Goal: Transaction & Acquisition: Download file/media

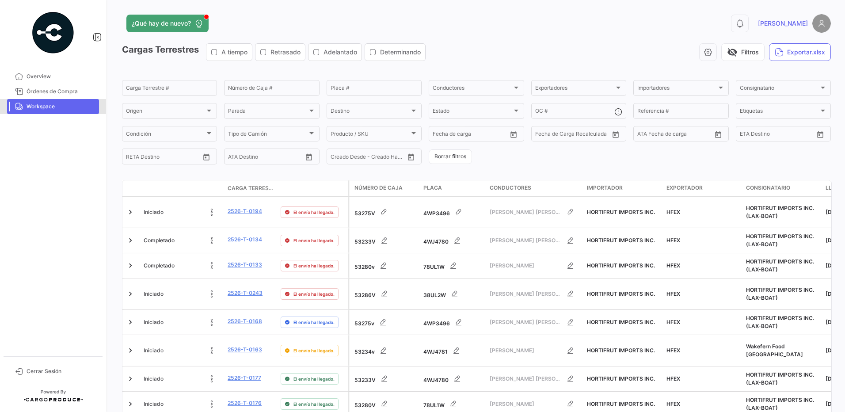
scroll to position [328, 0]
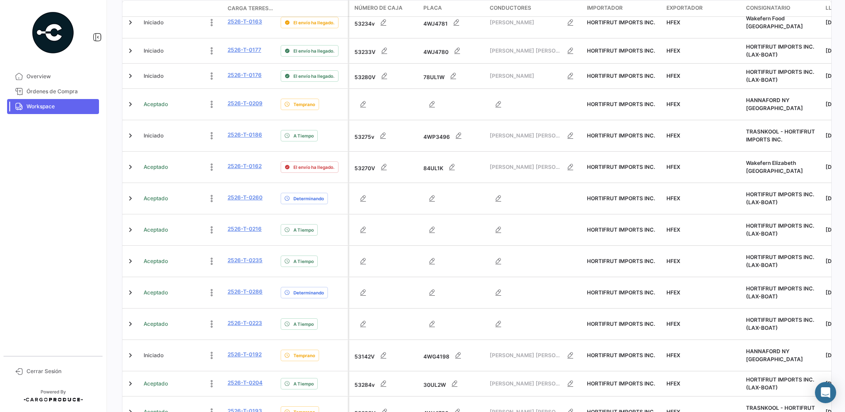
scroll to position [331, 0]
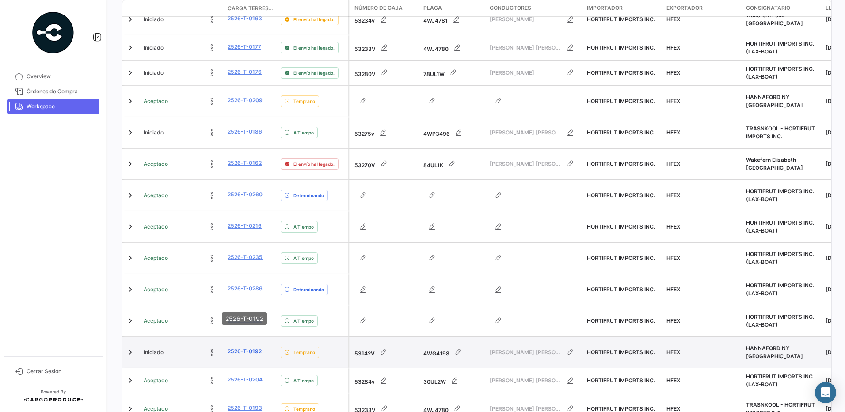
click at [250, 347] on link "2526-T-0192" at bounding box center [245, 351] width 34 height 8
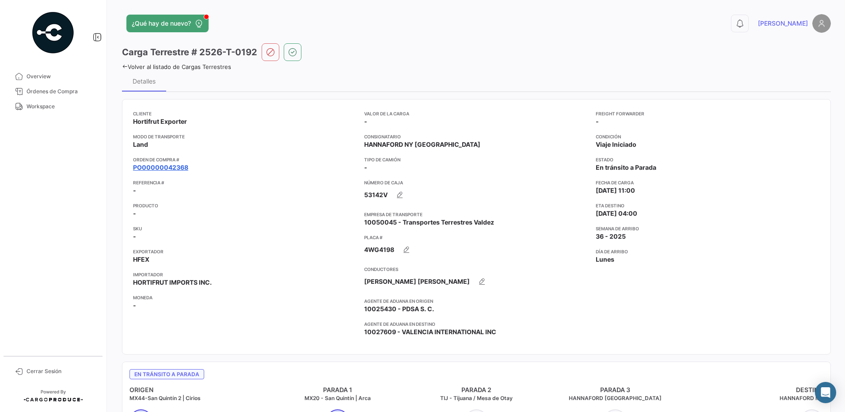
click at [168, 167] on link "PO00000042368" at bounding box center [160, 167] width 55 height 9
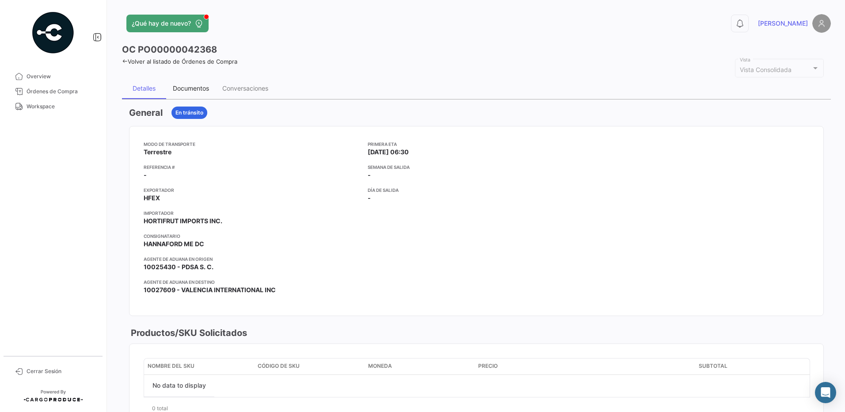
click at [192, 90] on div "Documentos" at bounding box center [191, 88] width 36 height 8
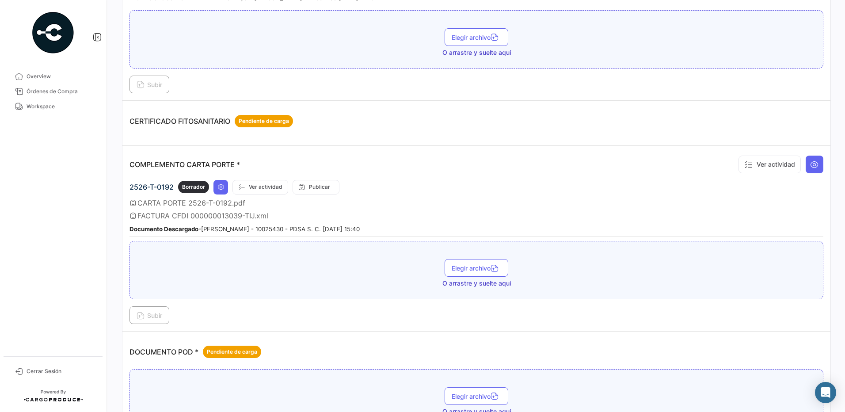
scroll to position [511, 0]
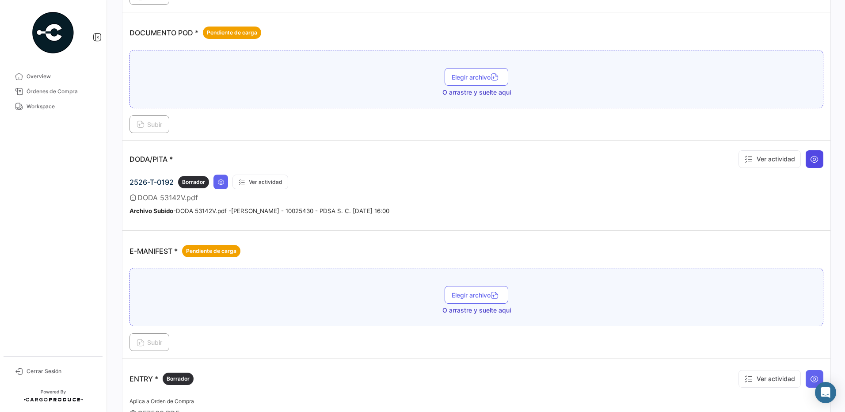
click at [810, 156] on icon at bounding box center [814, 159] width 9 height 9
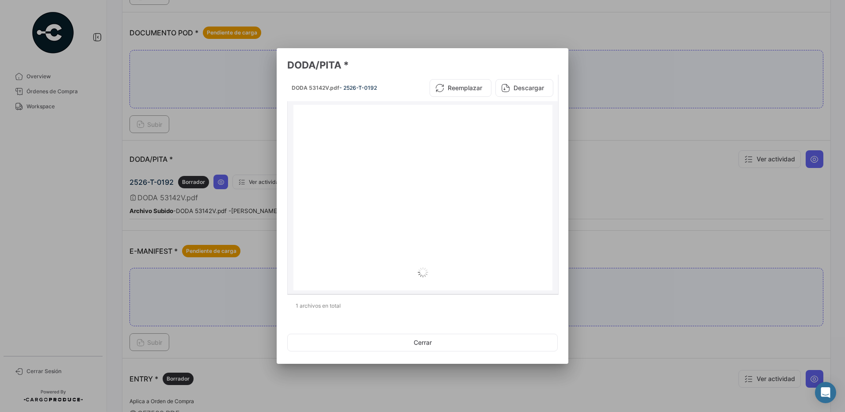
click at [544, 82] on button "Descargar" at bounding box center [524, 88] width 58 height 18
click at [403, 335] on button "Cerrar" at bounding box center [422, 343] width 270 height 18
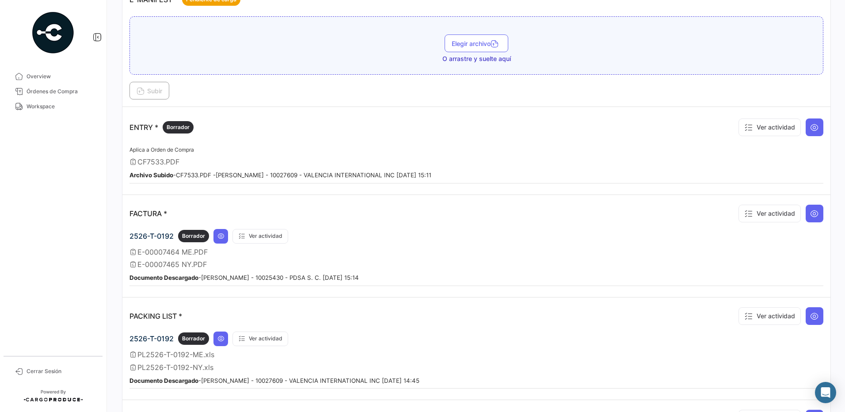
scroll to position [767, 0]
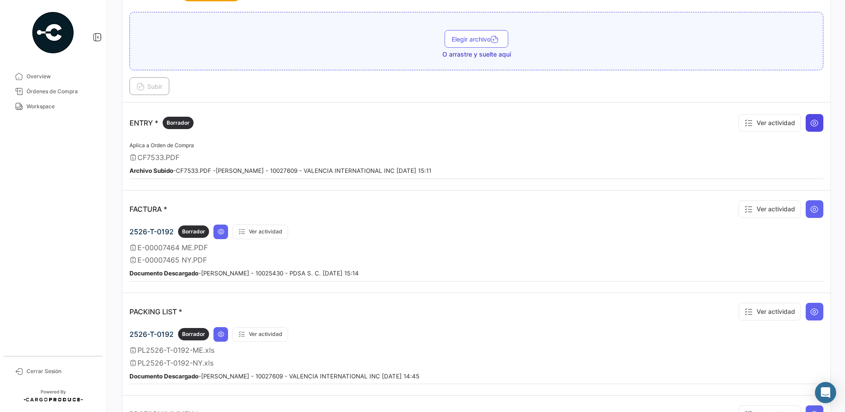
click at [812, 123] on icon at bounding box center [814, 122] width 9 height 9
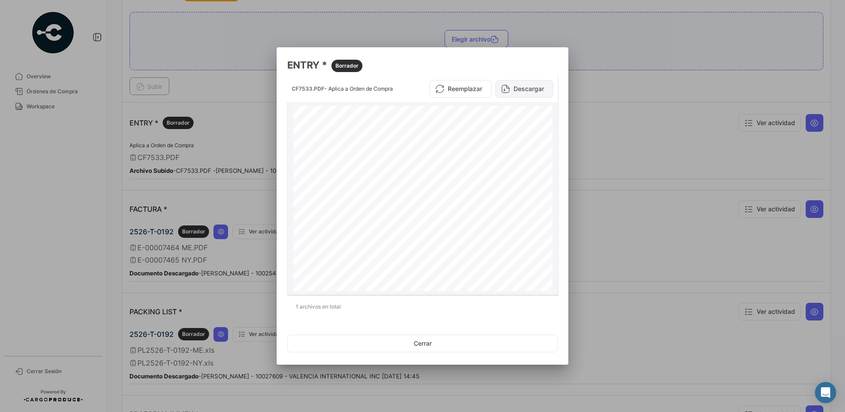
click at [533, 86] on button "Descargar" at bounding box center [524, 89] width 58 height 18
click at [437, 341] on button "Cerrar" at bounding box center [422, 344] width 270 height 18
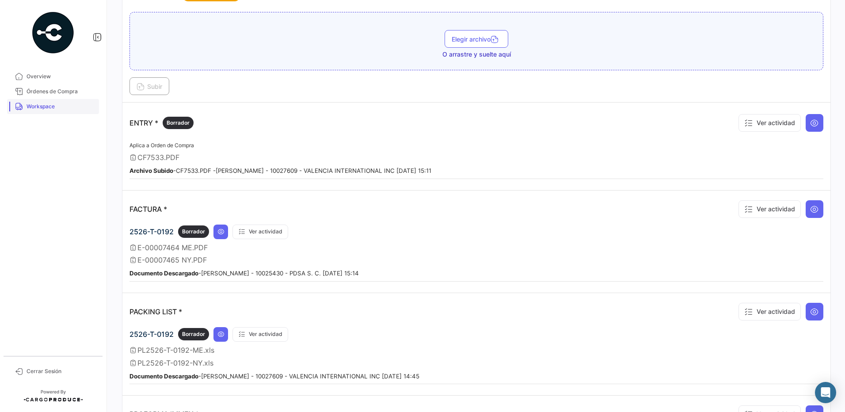
click at [56, 105] on span "Workspace" at bounding box center [61, 107] width 69 height 8
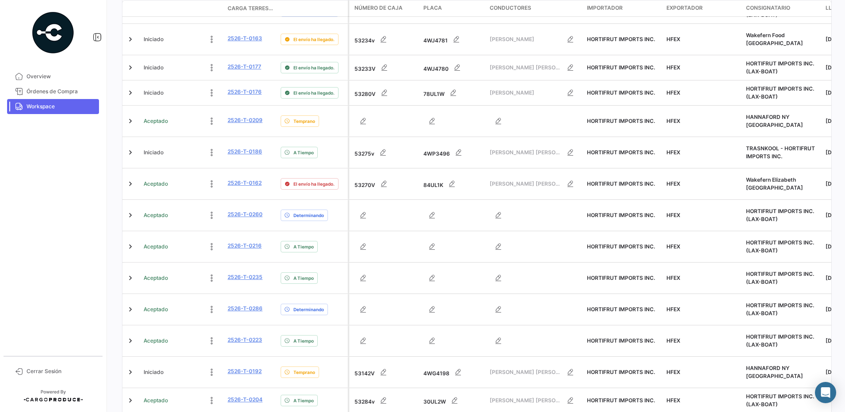
scroll to position [334, 0]
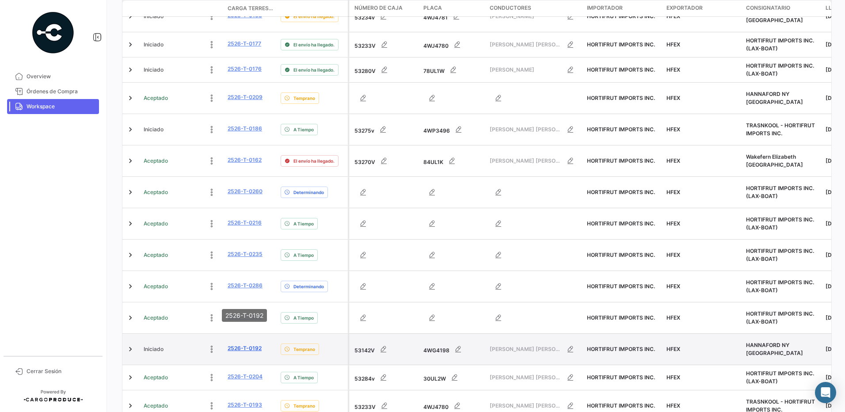
click at [252, 344] on link "2526-T-0192" at bounding box center [245, 348] width 34 height 8
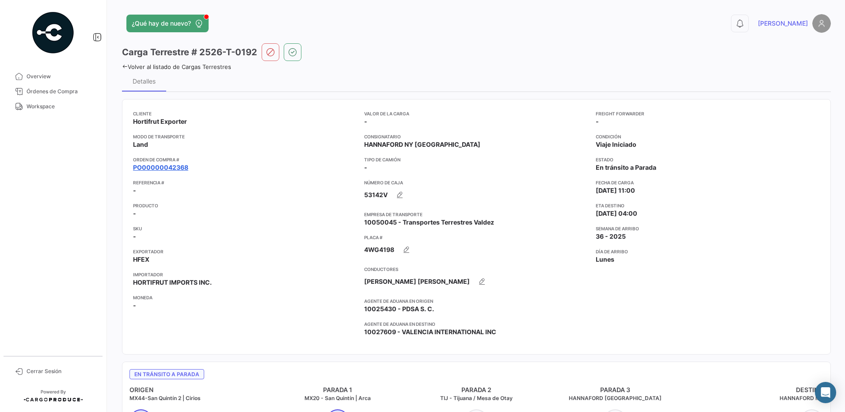
click at [179, 168] on link "PO00000042368" at bounding box center [160, 167] width 55 height 9
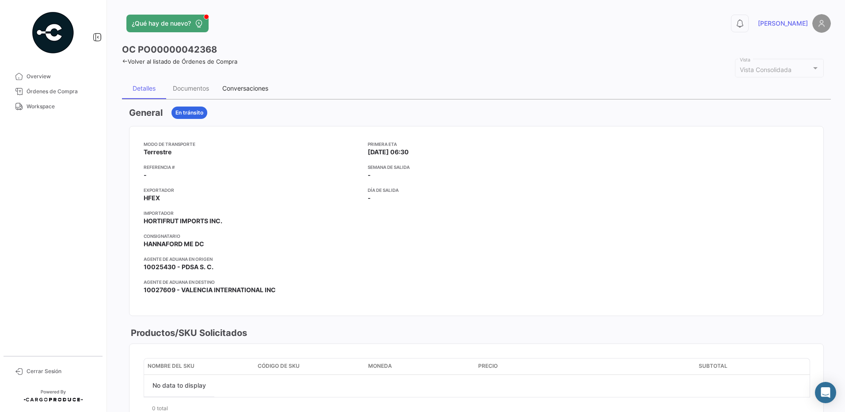
click at [249, 88] on div "Conversaciones" at bounding box center [245, 88] width 46 height 8
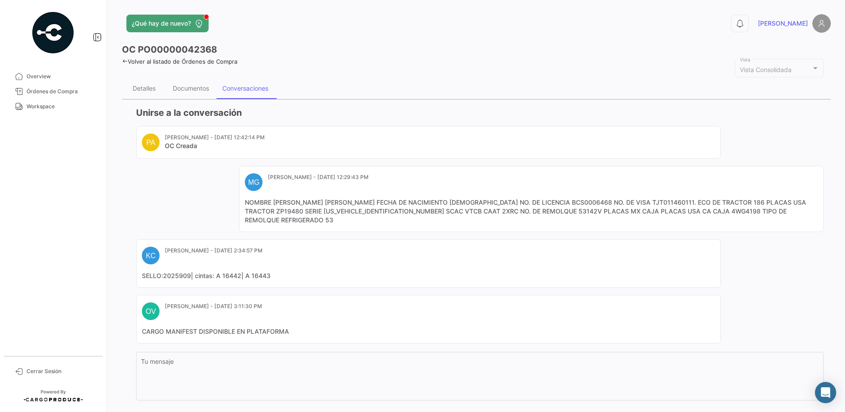
drag, startPoint x: 190, startPoint y: 269, endPoint x: 164, endPoint y: 267, distance: 26.5
click at [164, 271] on mat-card-content "SELLO:2025909| cintas: A 16442| A 16443" at bounding box center [428, 275] width 573 height 9
copy mat-card-content "2025909"
click at [198, 87] on div "Documentos" at bounding box center [191, 88] width 36 height 8
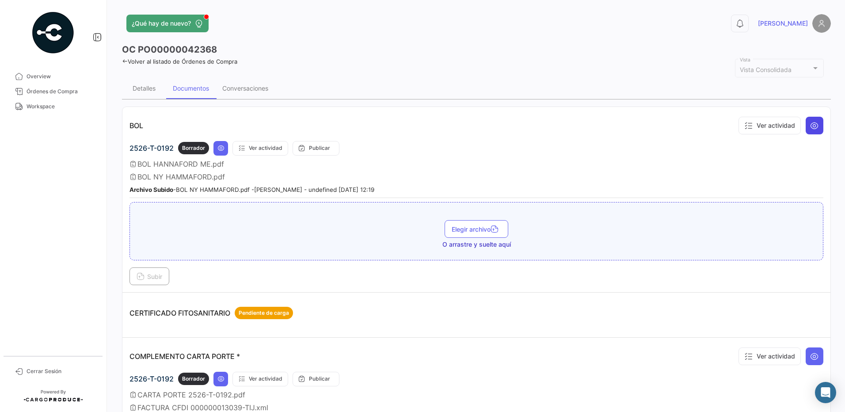
click at [810, 127] on icon at bounding box center [814, 125] width 9 height 9
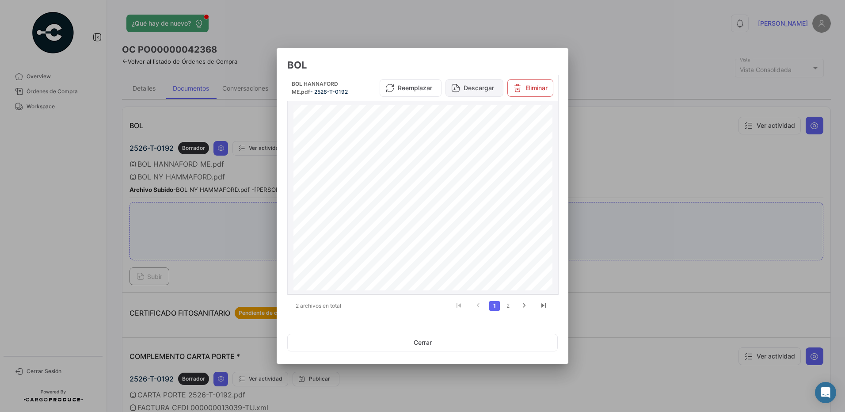
click at [480, 91] on button "Descargar" at bounding box center [474, 88] width 58 height 18
drag, startPoint x: 588, startPoint y: 155, endPoint x: 624, endPoint y: 152, distance: 35.9
click at [588, 155] on div at bounding box center [422, 206] width 845 height 412
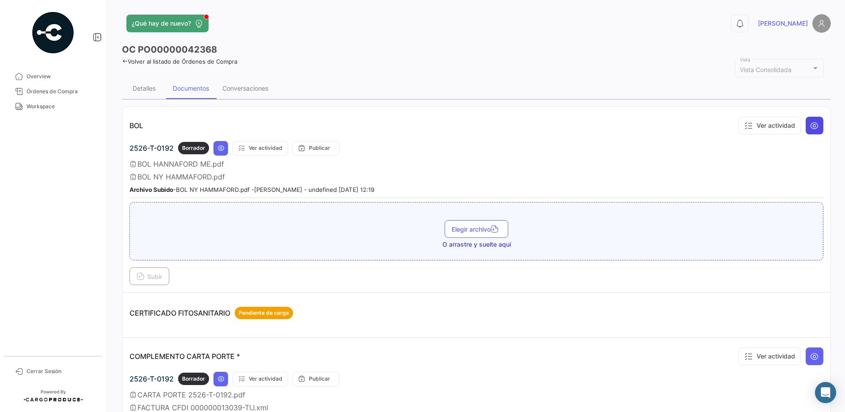
click at [816, 125] on button at bounding box center [815, 126] width 18 height 18
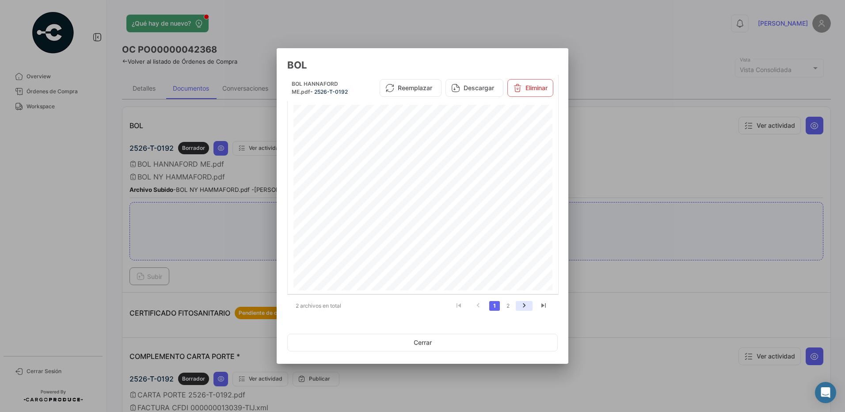
click at [524, 302] on icon "go to next page" at bounding box center [523, 306] width 11 height 11
click at [478, 95] on button "Descargar" at bounding box center [474, 91] width 58 height 18
click at [409, 343] on button "Cerrar" at bounding box center [422, 343] width 270 height 18
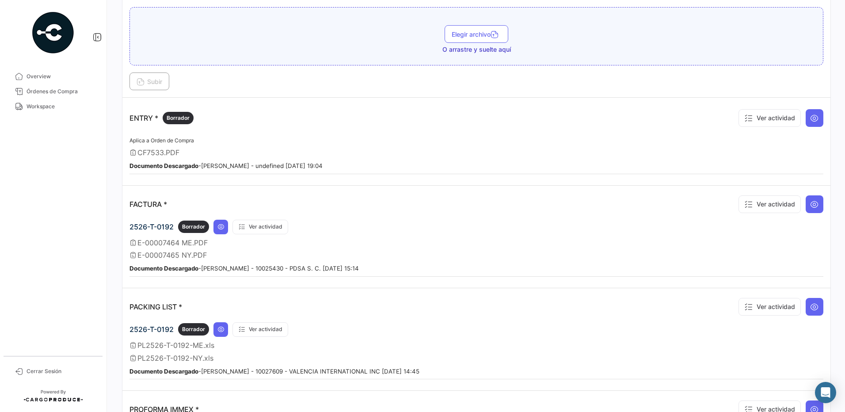
scroll to position [776, 0]
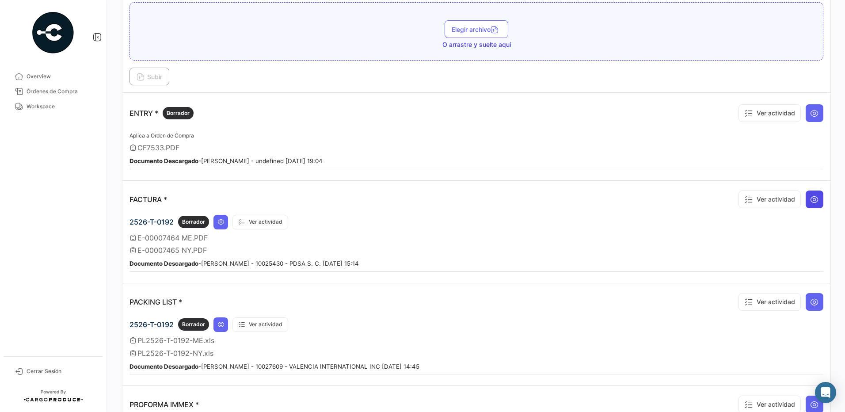
click at [814, 201] on button at bounding box center [815, 199] width 18 height 18
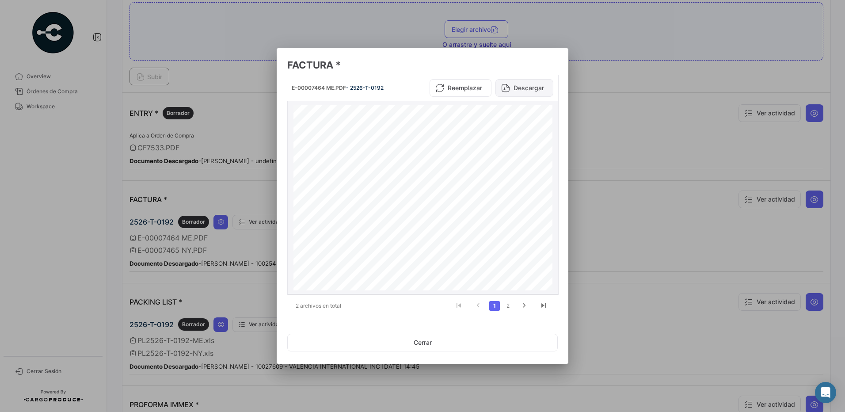
click at [540, 85] on button "Descargar" at bounding box center [524, 88] width 58 height 18
click at [428, 341] on button "Cerrar" at bounding box center [422, 343] width 270 height 18
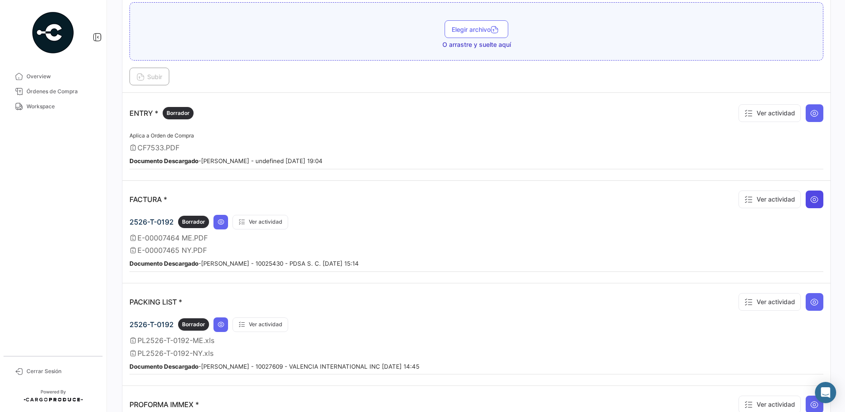
click at [810, 195] on icon at bounding box center [814, 199] width 9 height 9
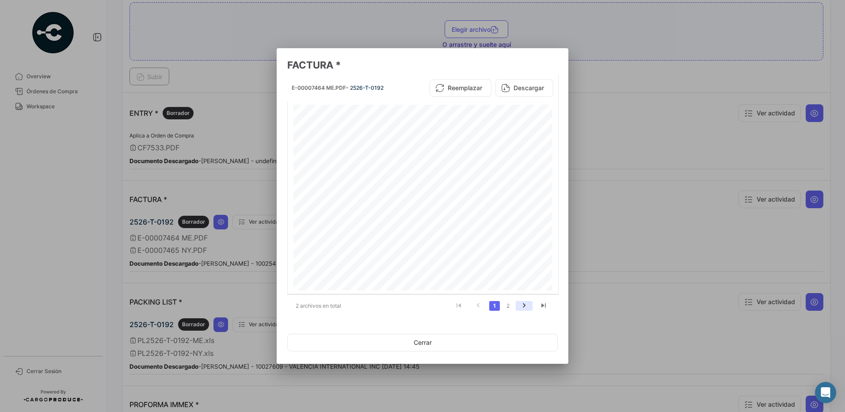
click at [518, 304] on icon "go to next page" at bounding box center [523, 306] width 11 height 11
click at [527, 88] on button "Descargar" at bounding box center [524, 88] width 58 height 18
click at [446, 346] on button "Cerrar" at bounding box center [422, 343] width 270 height 18
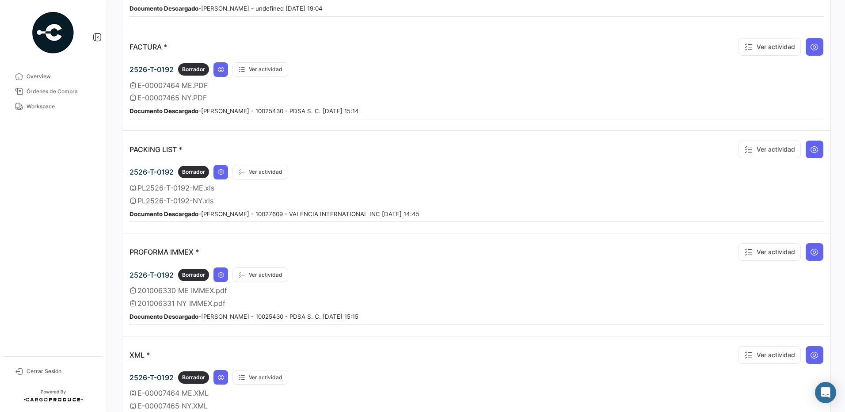
scroll to position [1006, 0]
